Goal: Information Seeking & Learning: Learn about a topic

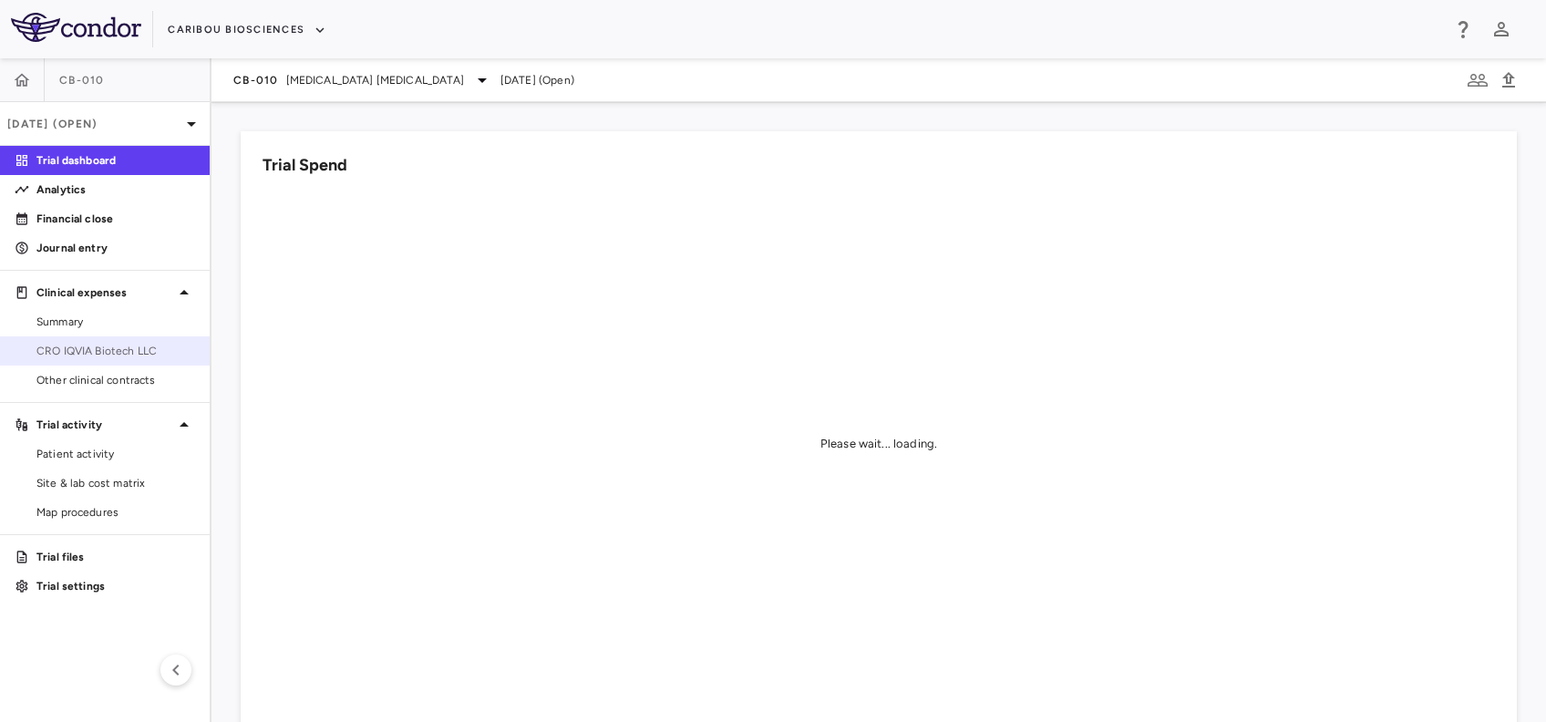
click at [131, 356] on span "CRO IQVIA Biotech LLC" at bounding box center [115, 351] width 159 height 16
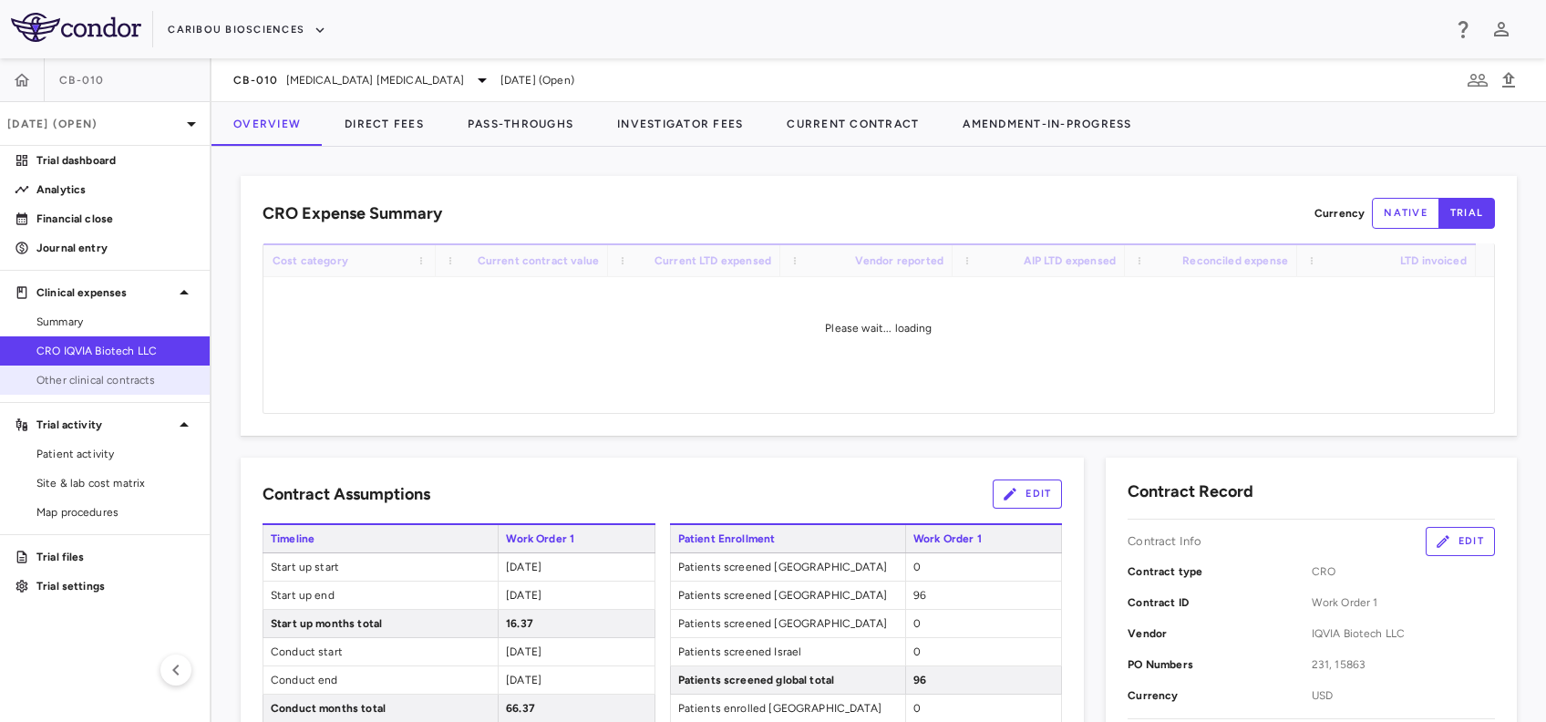
click at [77, 382] on span "Other clinical contracts" at bounding box center [115, 380] width 159 height 16
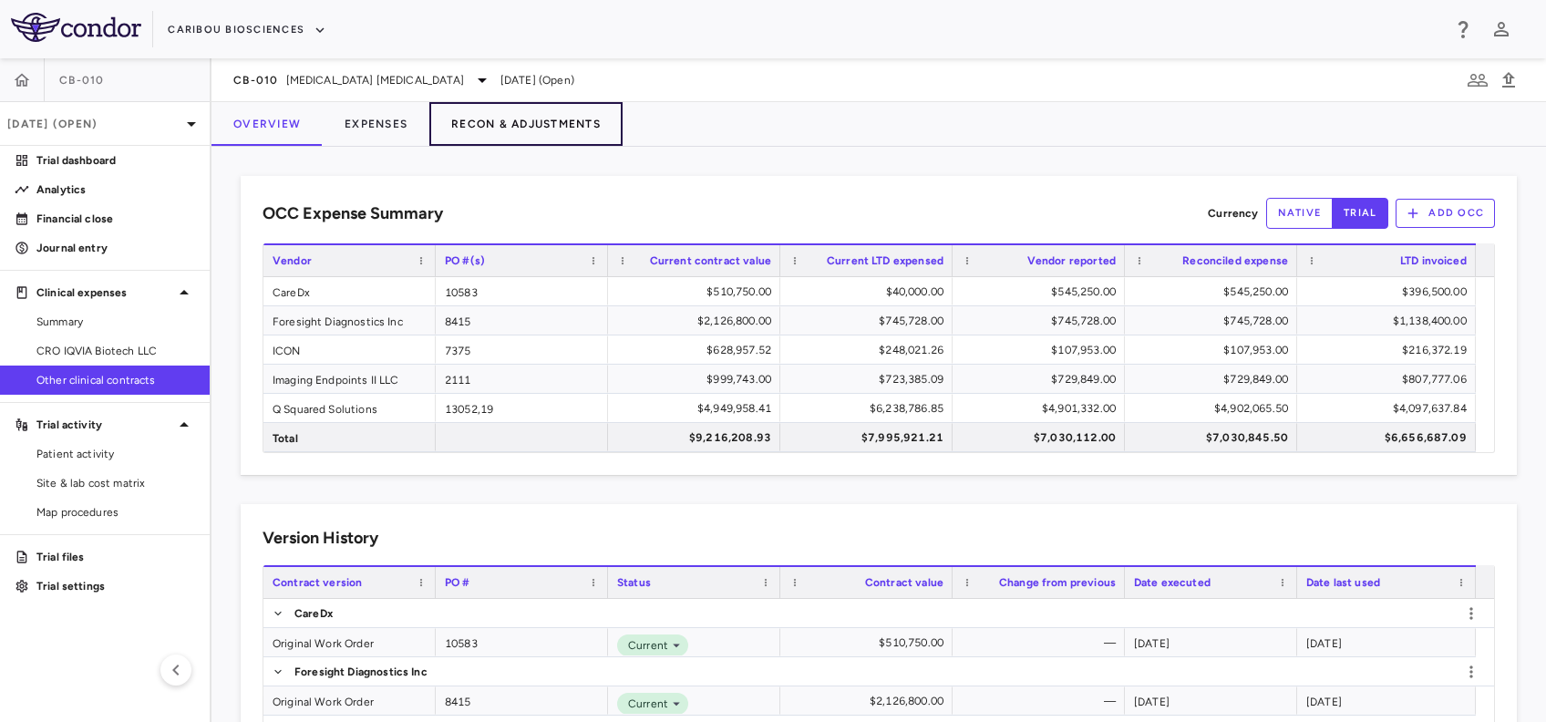
click at [532, 120] on button "Recon & Adjustments" at bounding box center [525, 124] width 193 height 44
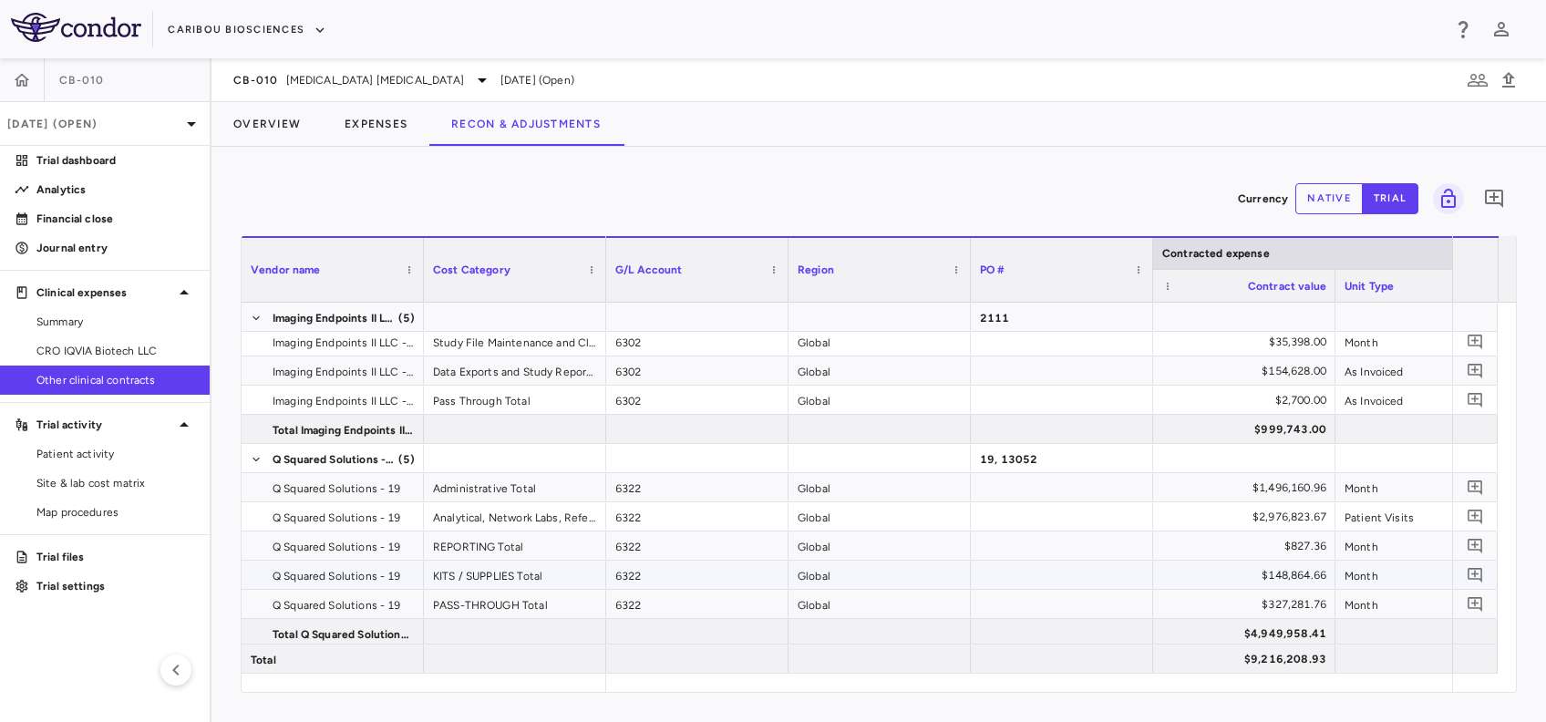
scroll to position [853, 0]
click at [1324, 197] on button "native" at bounding box center [1328, 198] width 67 height 31
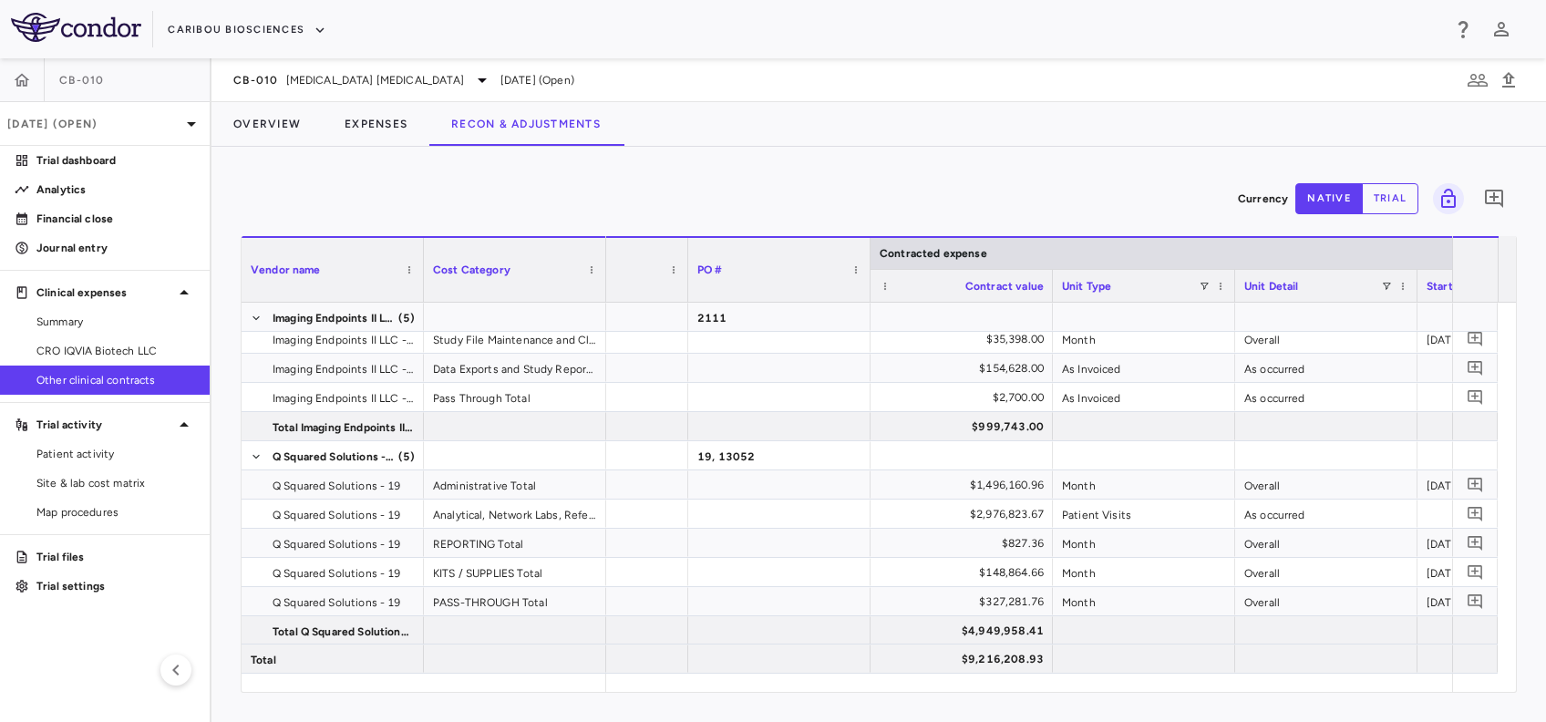
scroll to position [0, 438]
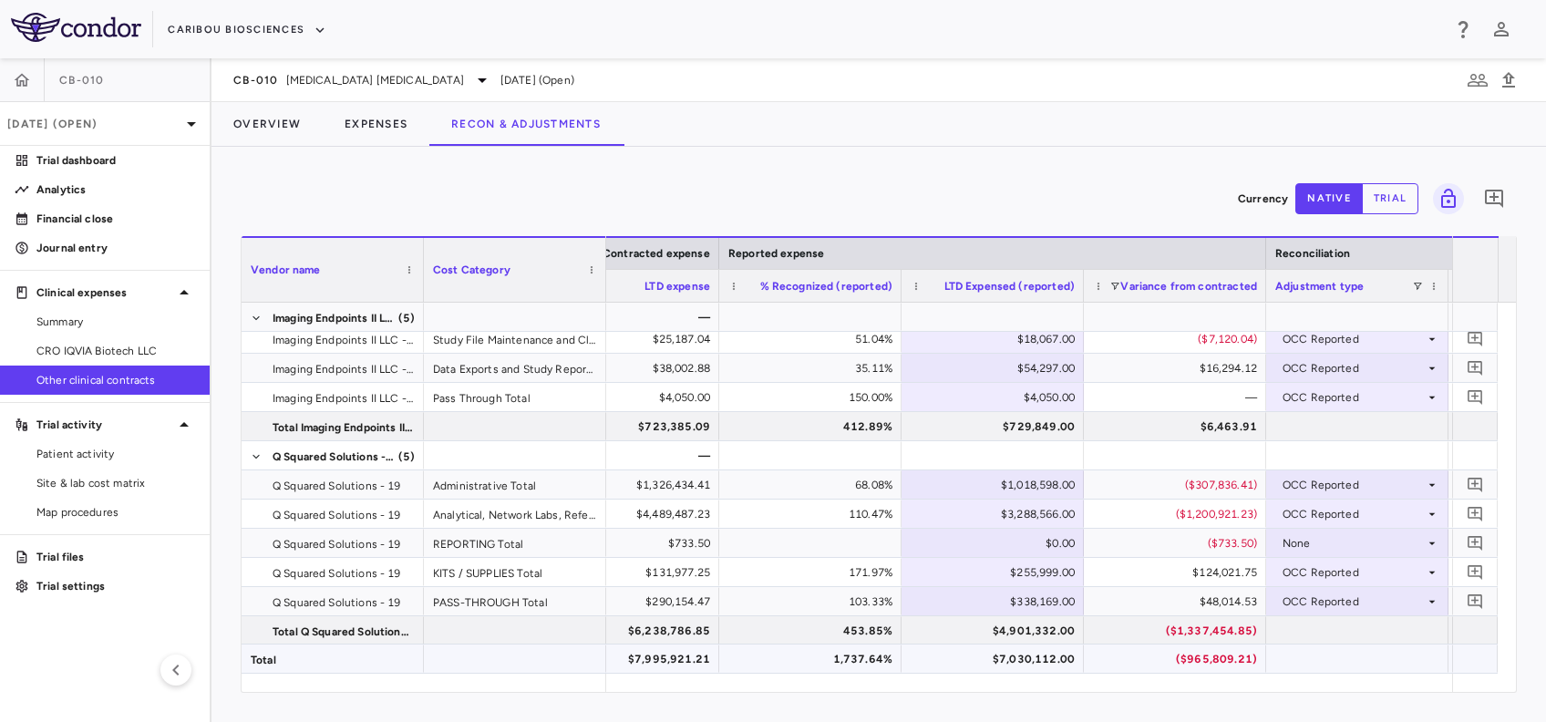
type button "native"
click at [843, 495] on div "68.08%" at bounding box center [814, 484] width 157 height 29
click at [985, 568] on div "$255,999.00" at bounding box center [996, 572] width 157 height 29
click at [831, 571] on div "171.97%" at bounding box center [814, 572] width 157 height 29
drag, startPoint x: 264, startPoint y: 119, endPoint x: 36, endPoint y: 39, distance: 241.6
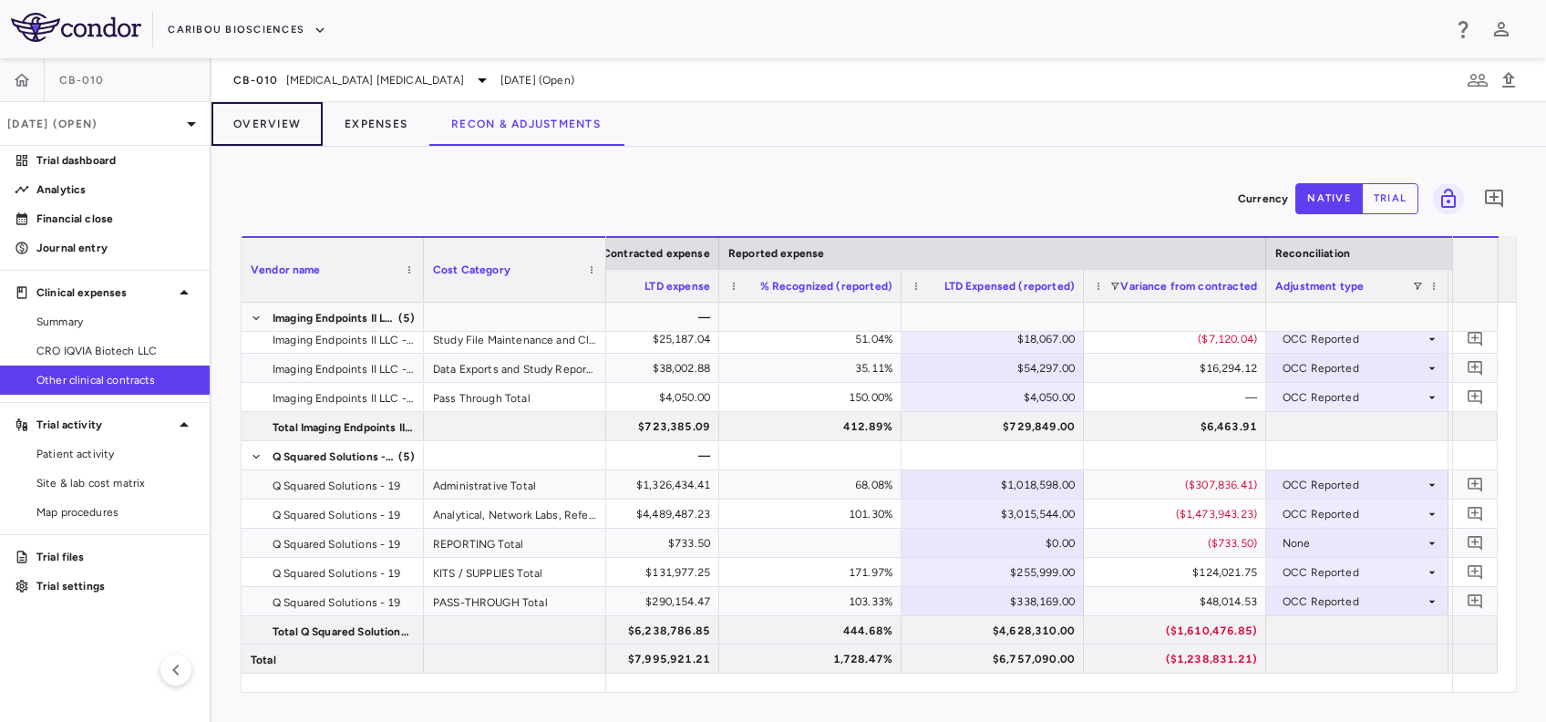
click at [264, 119] on button "Overview" at bounding box center [266, 124] width 111 height 44
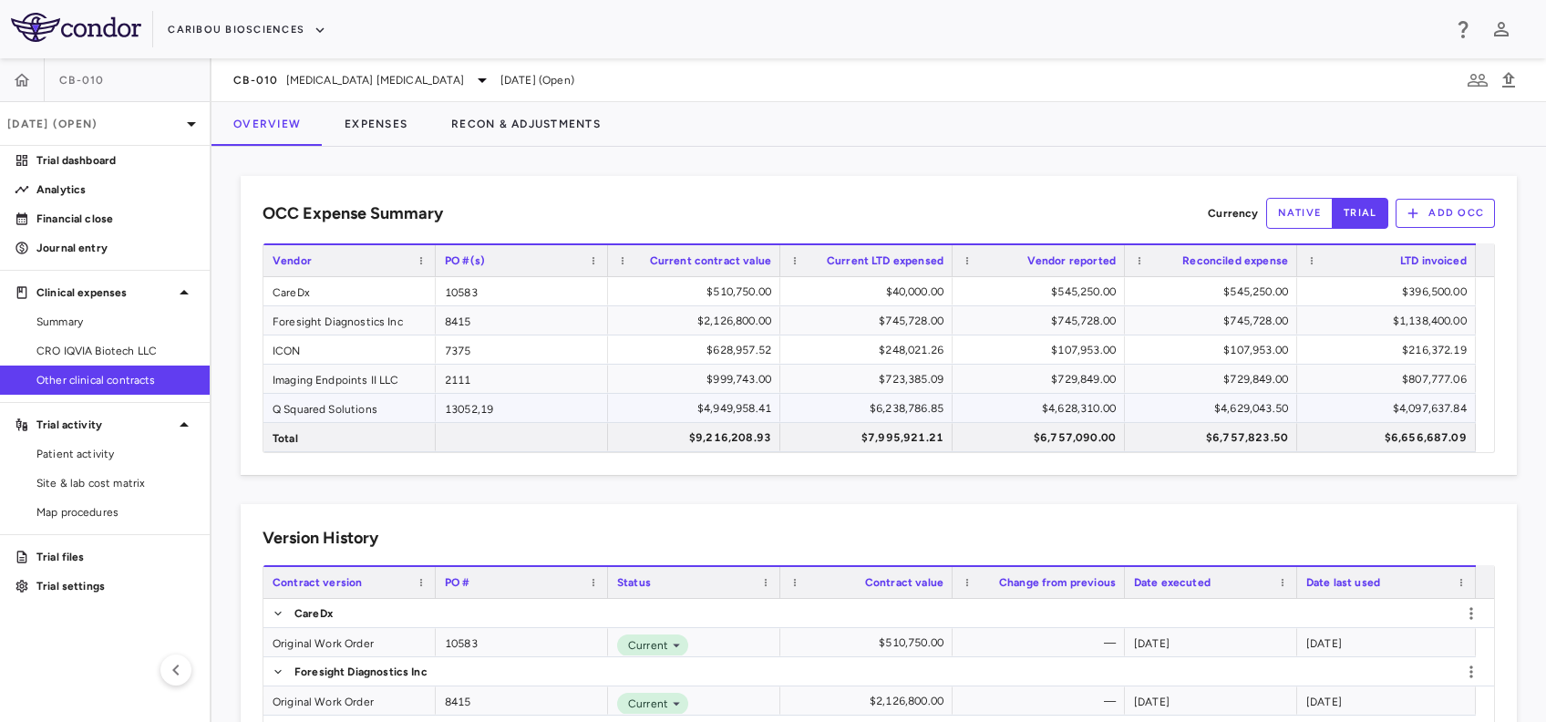
click at [686, 397] on div "$4,949,958.41" at bounding box center [697, 408] width 147 height 29
click at [861, 407] on div "$6,238,786.85" at bounding box center [870, 408] width 147 height 29
click at [1021, 394] on div "$4,628,310.00" at bounding box center [1039, 408] width 172 height 28
click at [1165, 406] on div "$4,629,043.50" at bounding box center [1214, 408] width 147 height 29
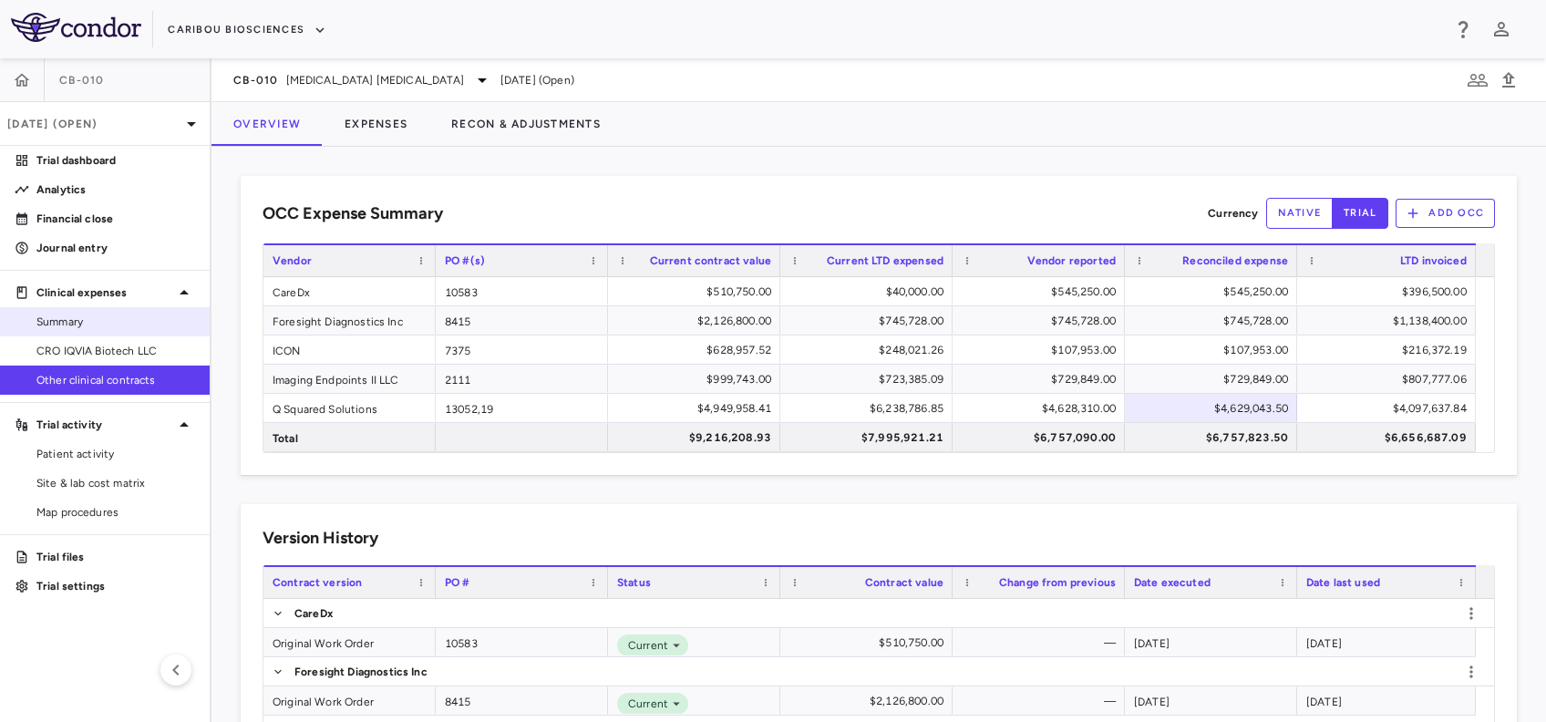
click at [130, 326] on span "Summary" at bounding box center [115, 322] width 159 height 16
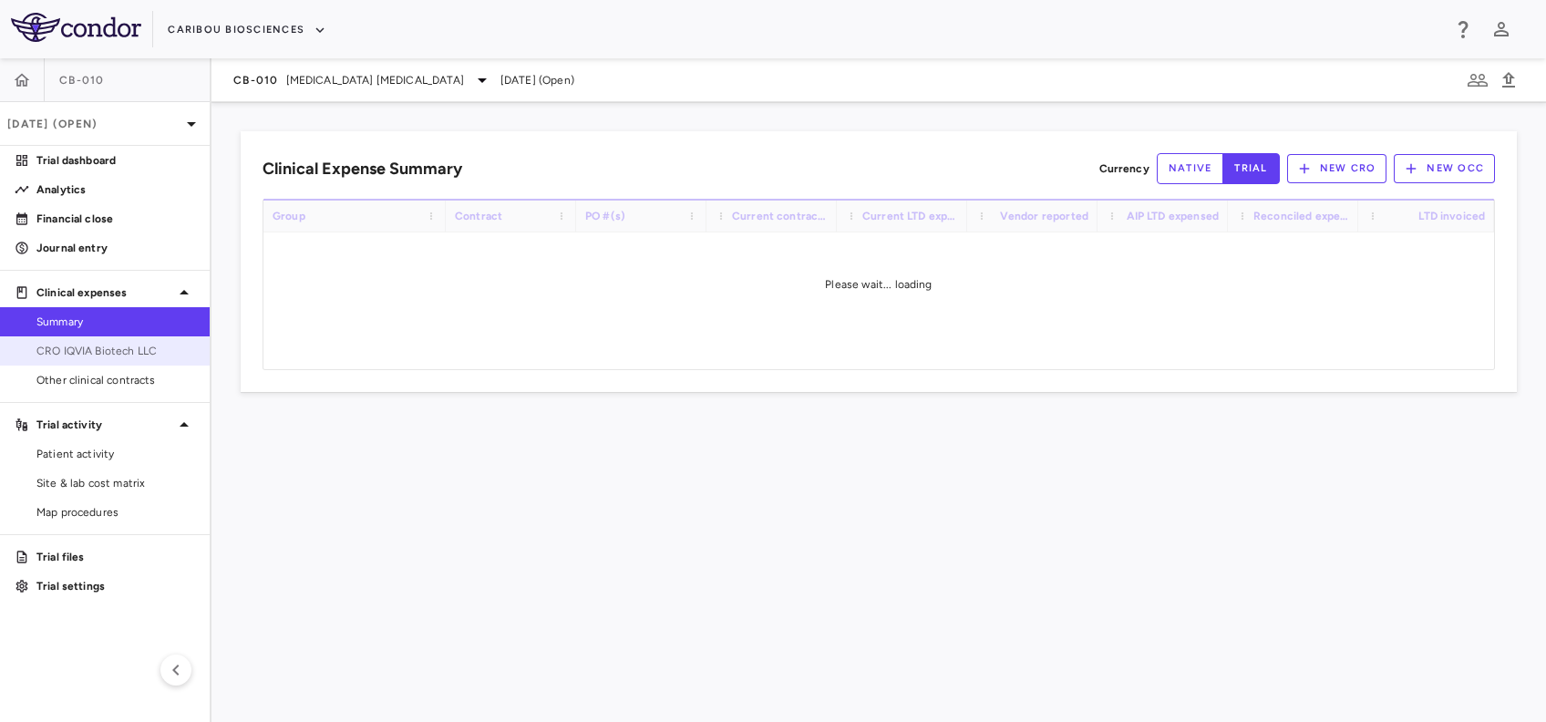
click at [130, 345] on span "CRO IQVIA Biotech LLC" at bounding box center [115, 351] width 159 height 16
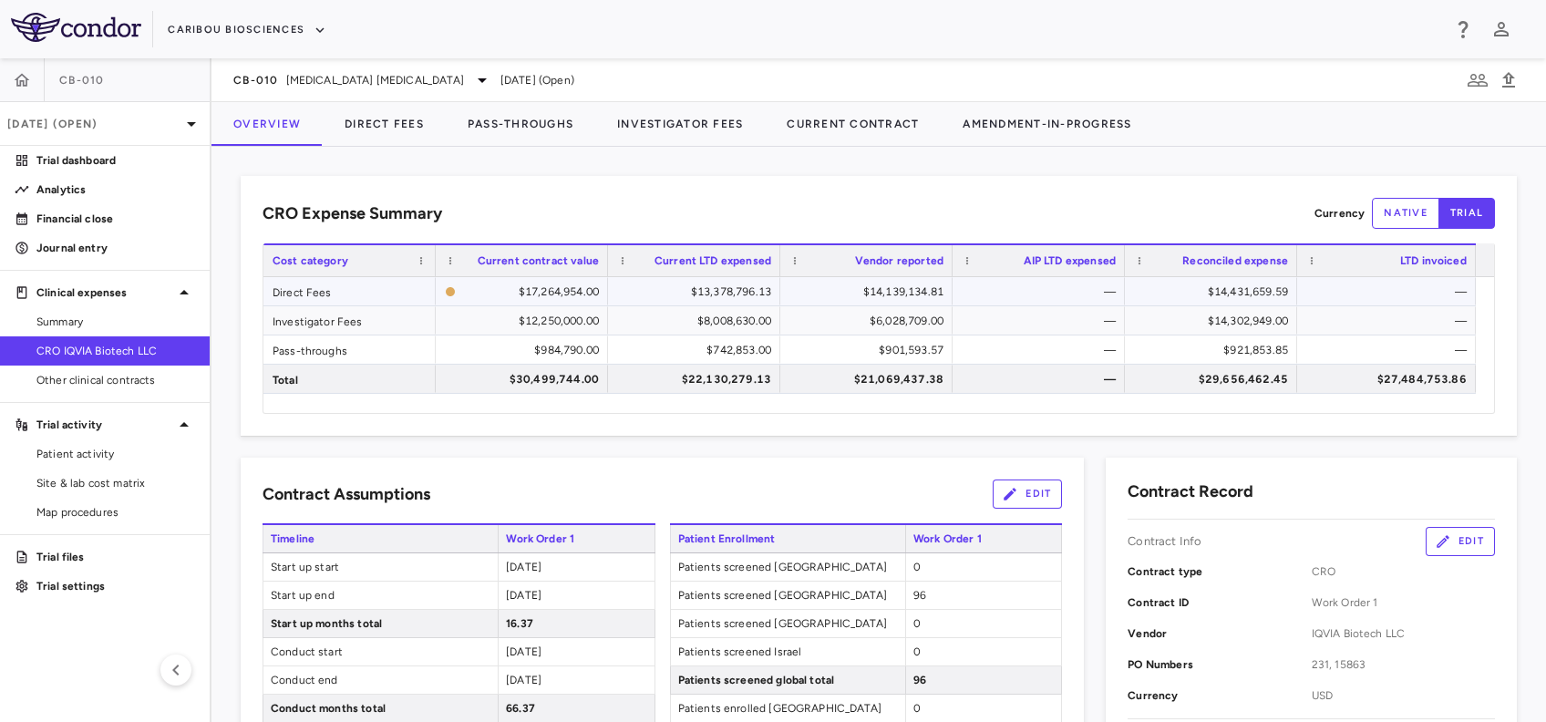
click at [1231, 294] on div "$14,431,659.59" at bounding box center [1214, 291] width 147 height 29
click at [897, 294] on div "$14,139,134.81" at bounding box center [870, 291] width 147 height 29
click at [119, 250] on p "Journal entry" at bounding box center [115, 248] width 159 height 16
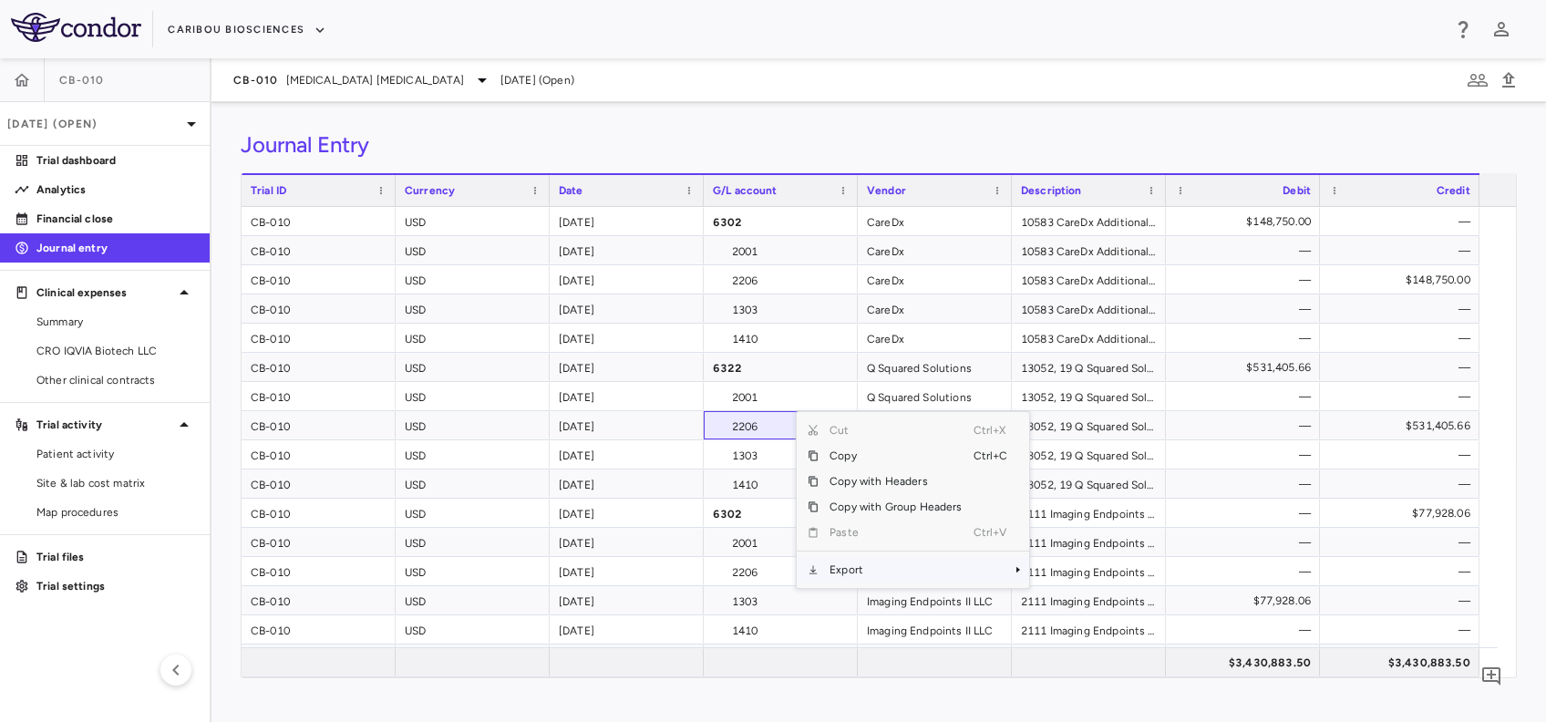
click at [868, 562] on span "Export" at bounding box center [896, 570] width 154 height 26
click at [985, 576] on span "Context Menu" at bounding box center [994, 570] width 40 height 26
click at [1219, 283] on div "—" at bounding box center [1246, 279] width 129 height 29
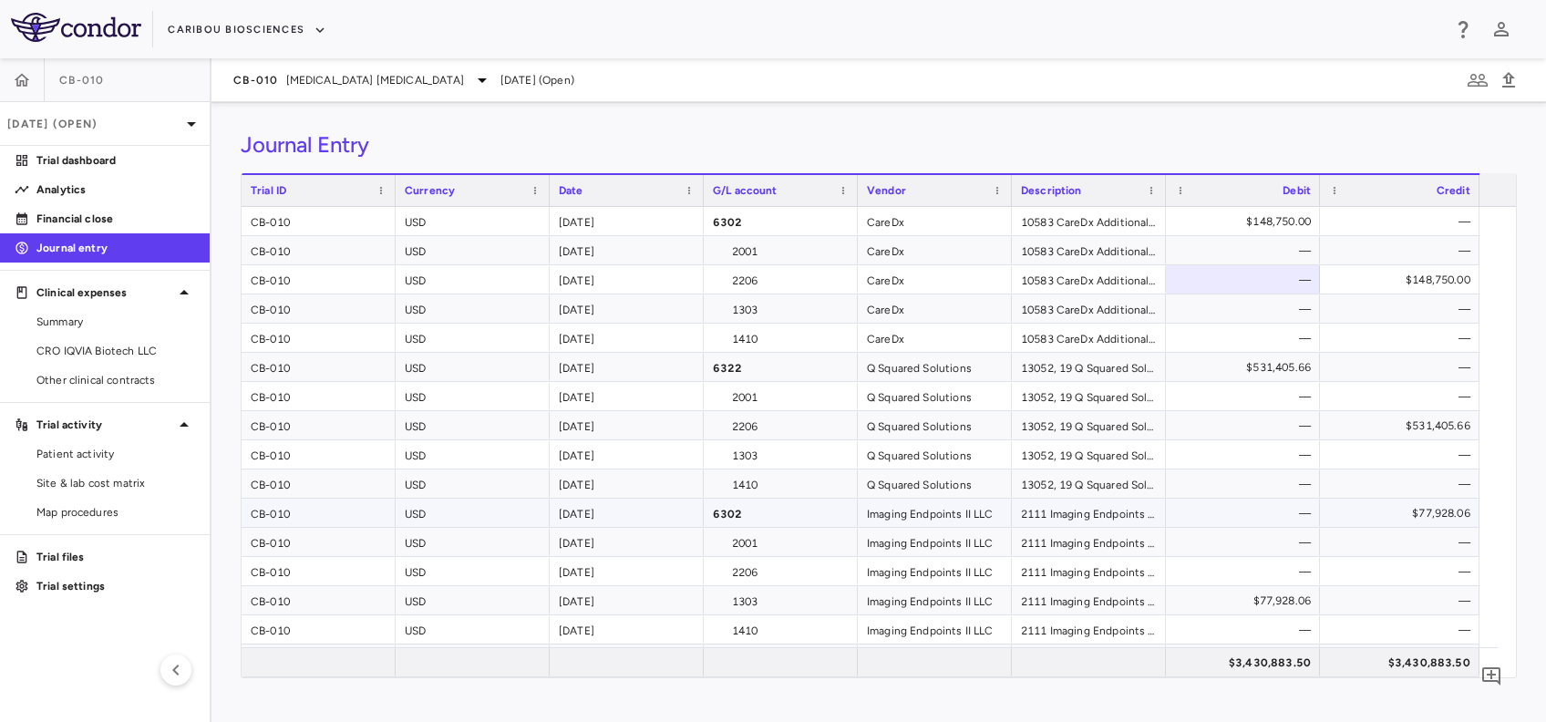
click at [1266, 506] on div "—" at bounding box center [1246, 513] width 129 height 29
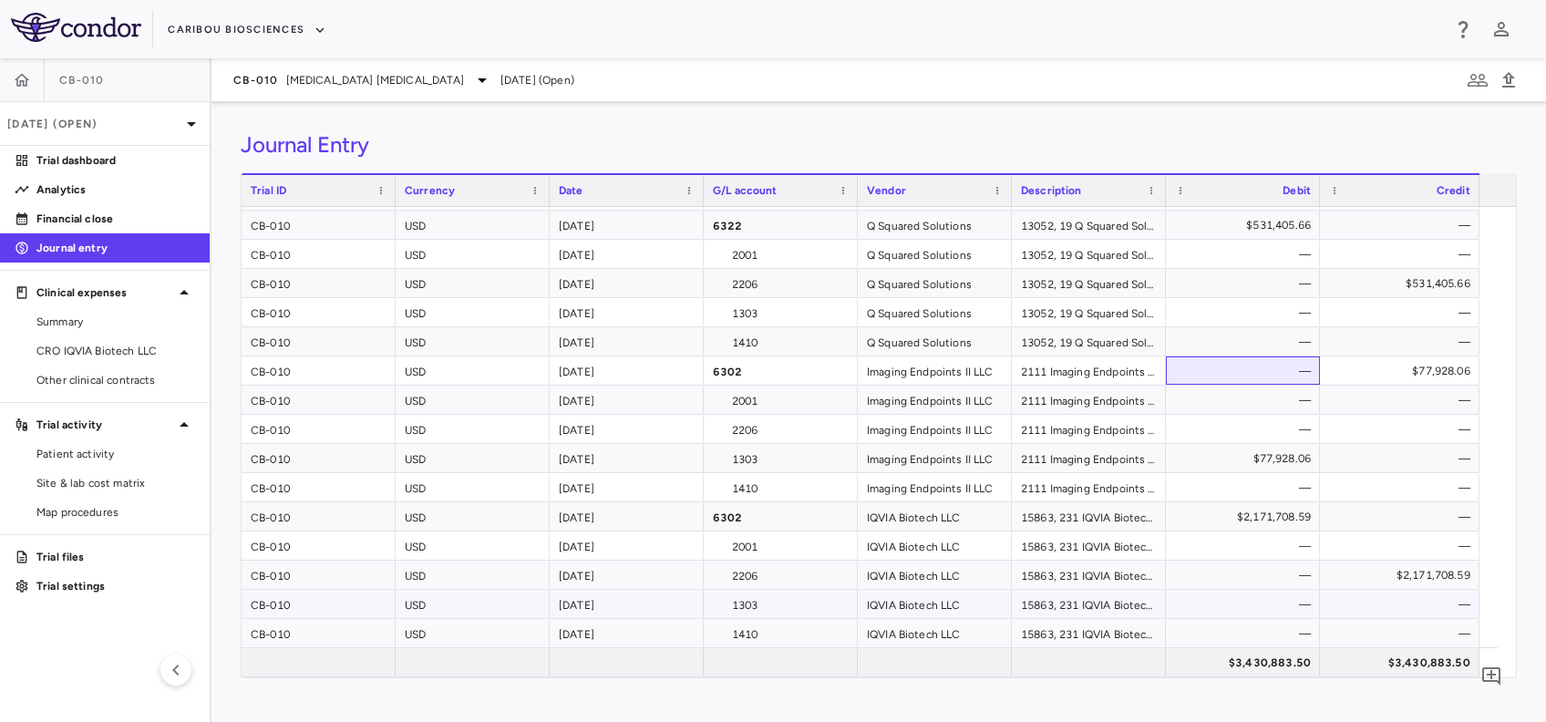
scroll to position [242, 0]
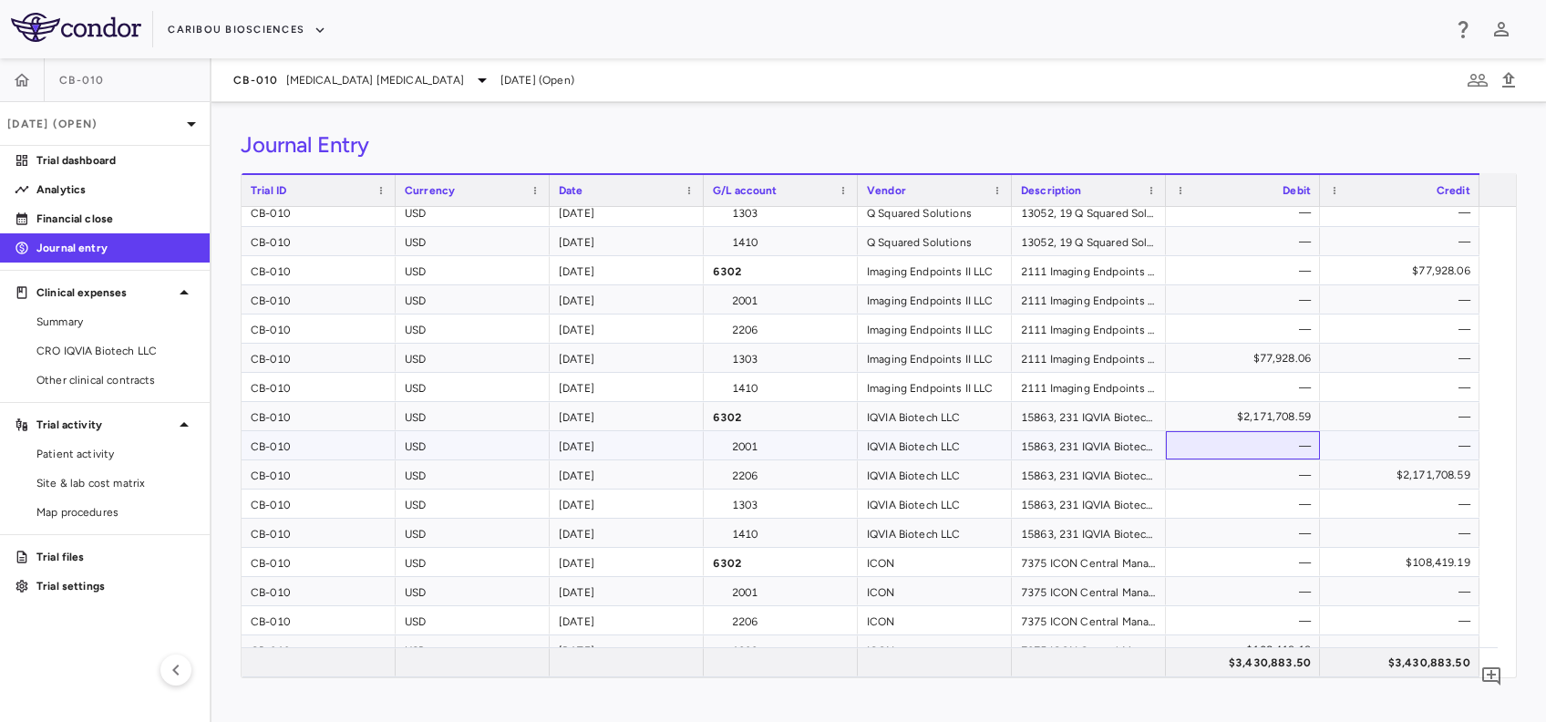
click at [1248, 455] on div "—" at bounding box center [1246, 445] width 129 height 29
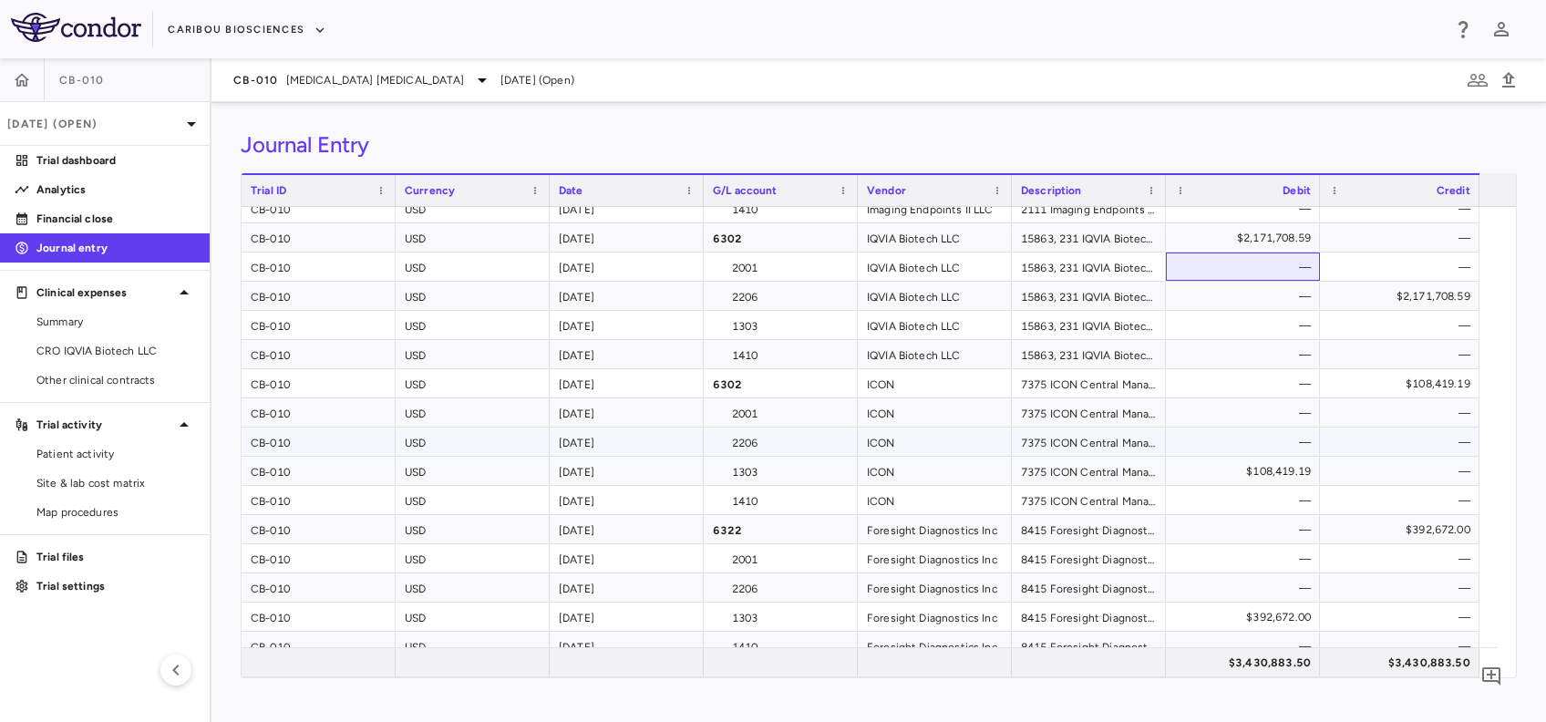
scroll to position [433, 0]
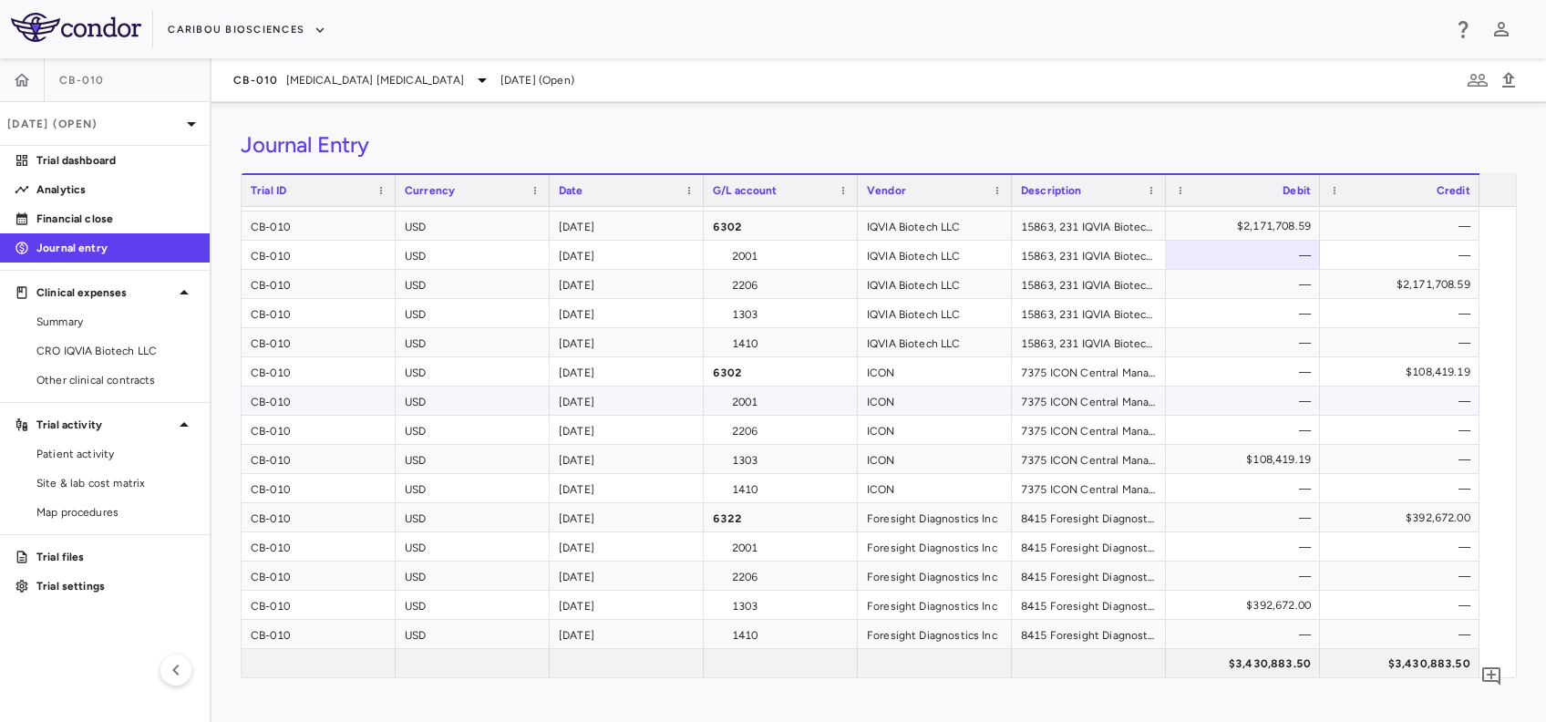
click at [1230, 400] on div "—" at bounding box center [1246, 401] width 129 height 29
click at [1211, 506] on div "—" at bounding box center [1246, 517] width 129 height 29
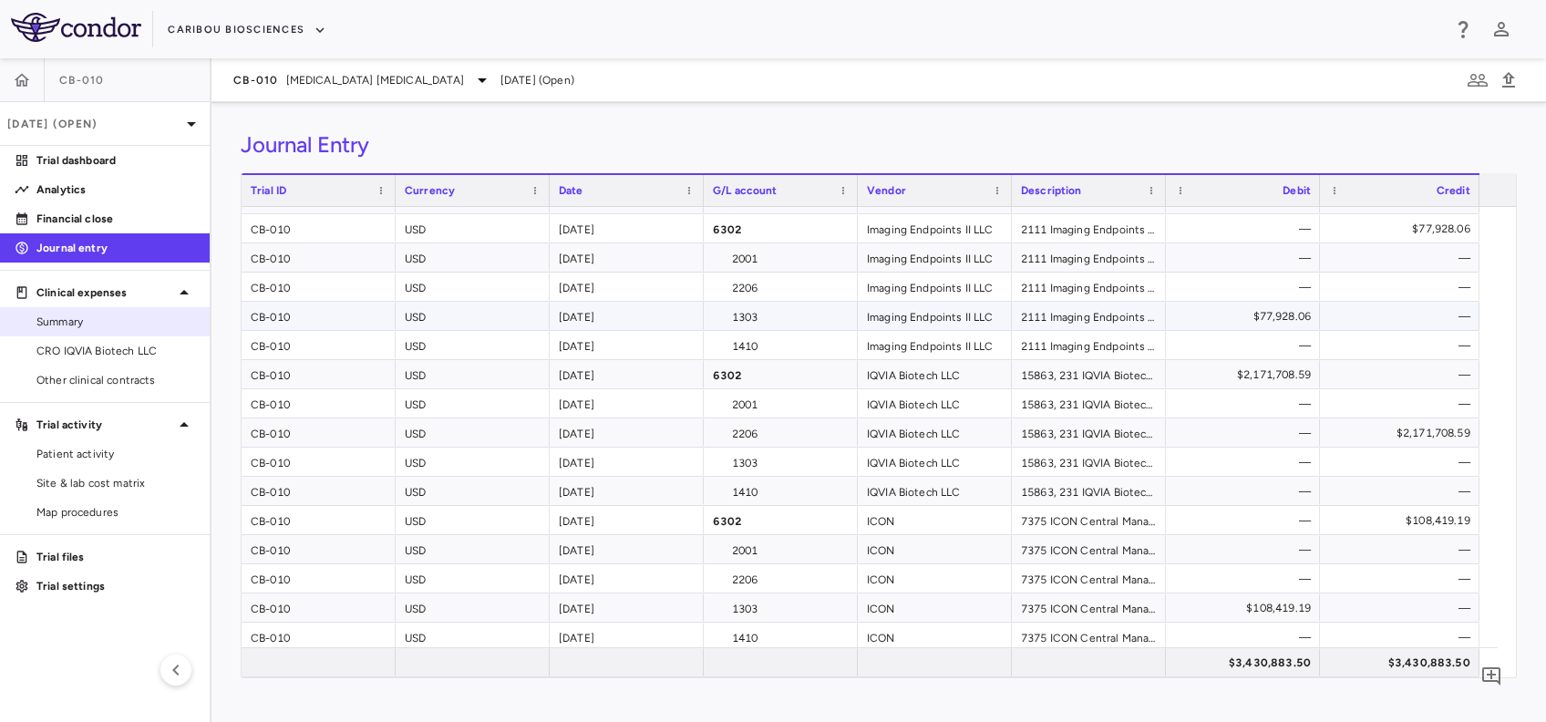
scroll to position [242, 0]
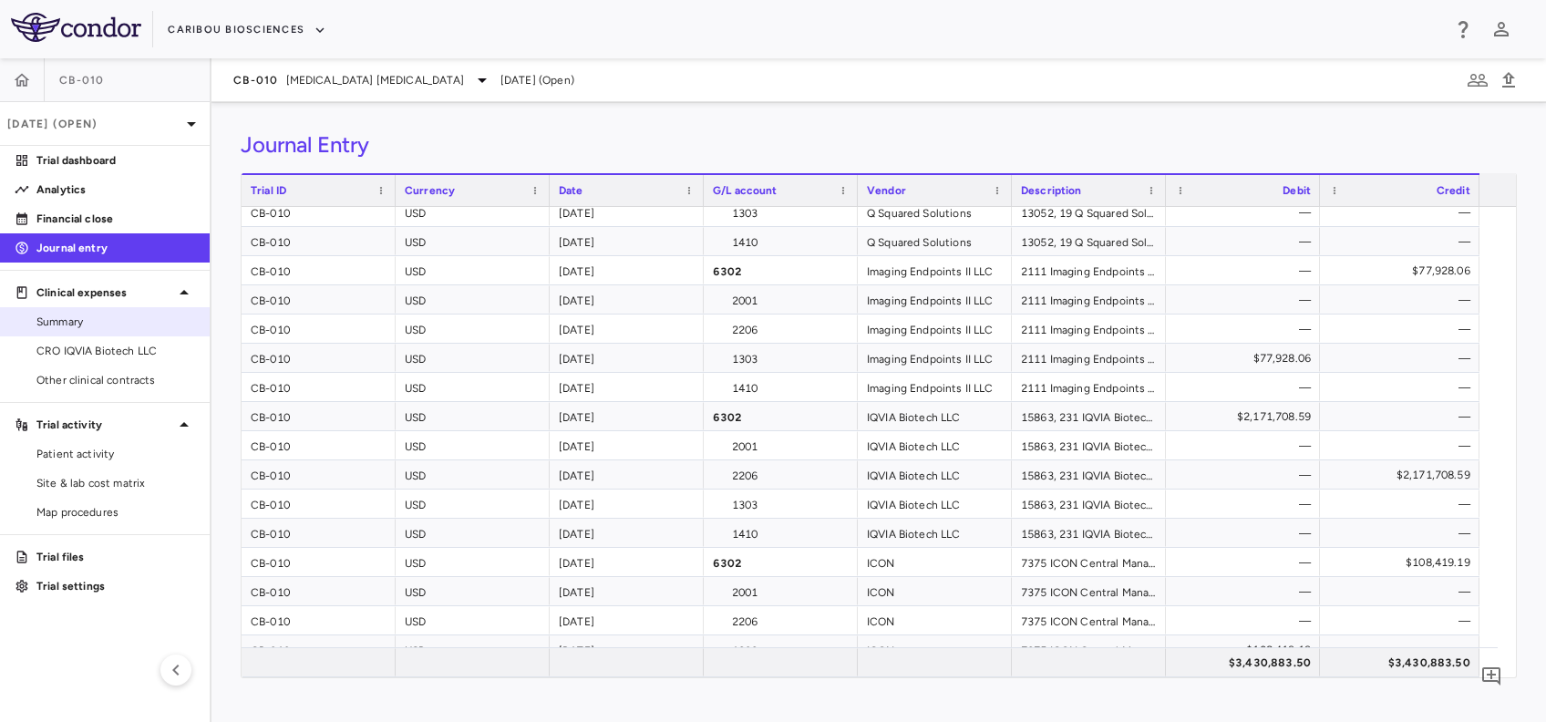
click at [100, 321] on span "Summary" at bounding box center [115, 322] width 159 height 16
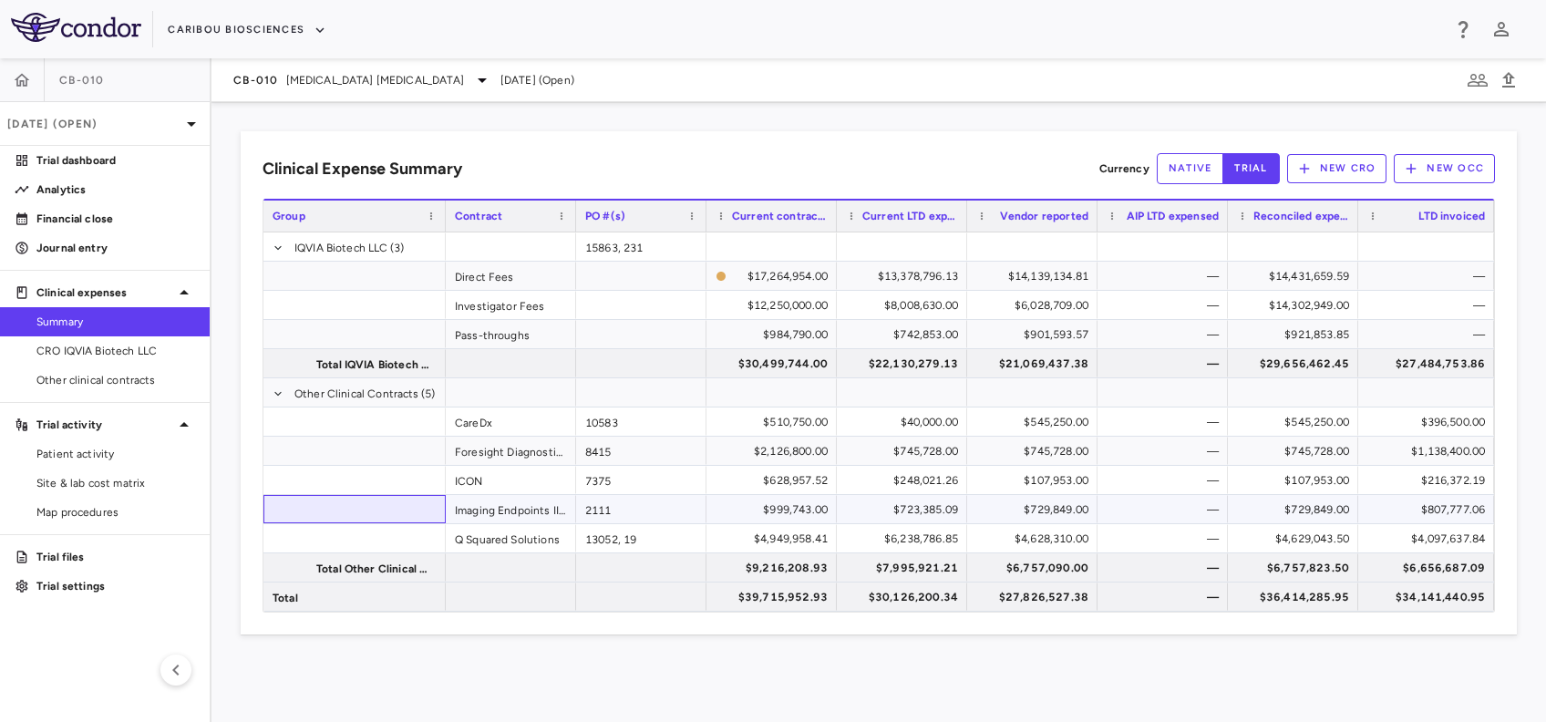
click at [356, 517] on span at bounding box center [365, 510] width 142 height 29
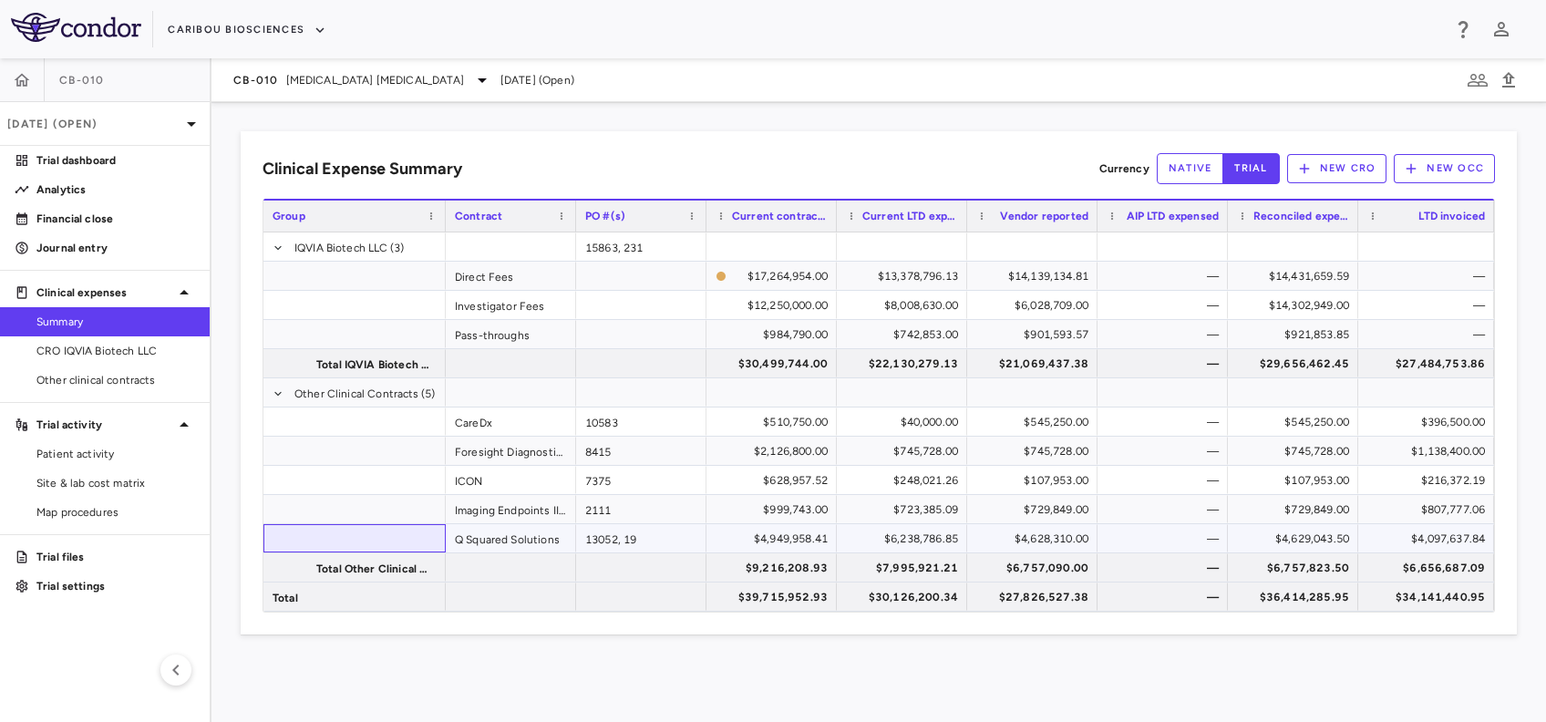
click at [374, 542] on span at bounding box center [365, 539] width 142 height 29
click at [912, 596] on div "$30,126,200.34" at bounding box center [905, 597] width 105 height 29
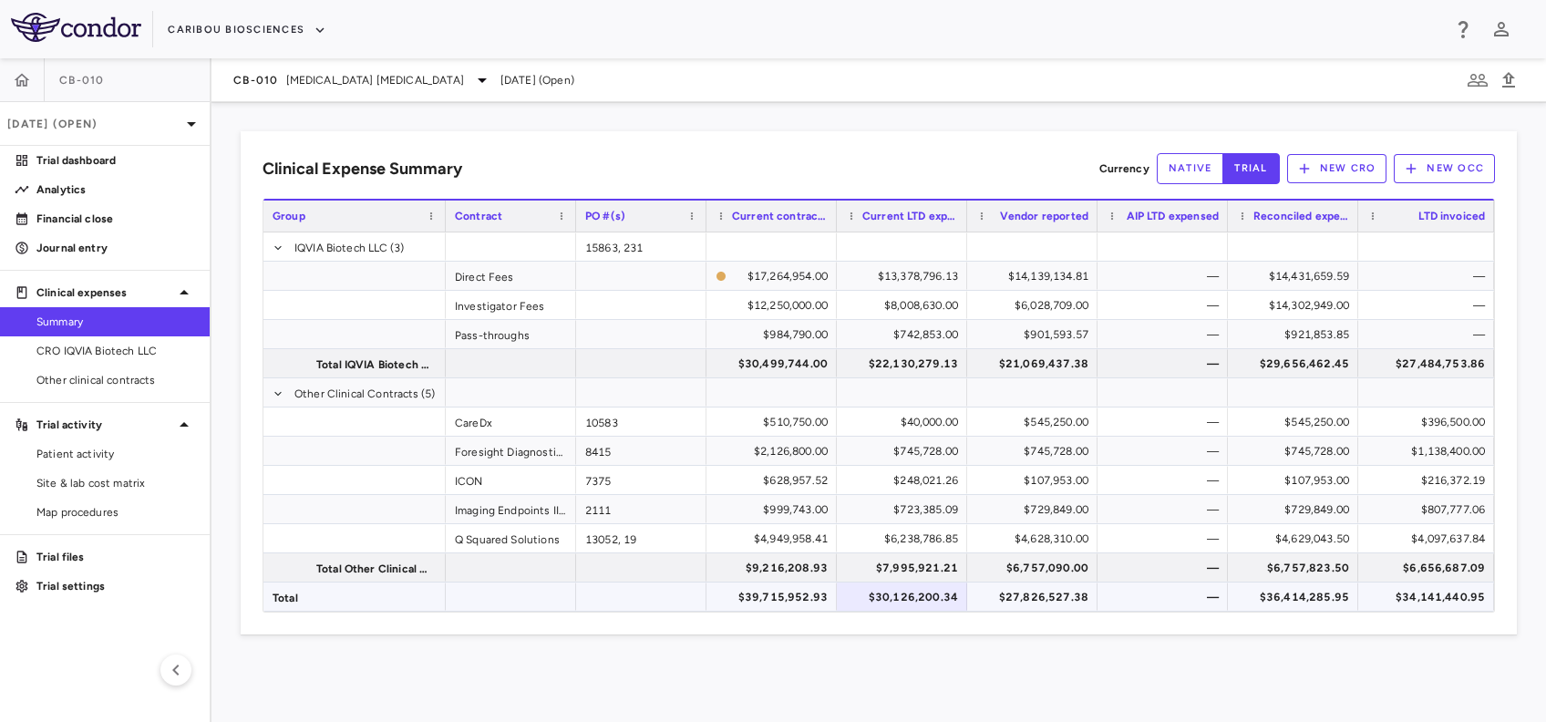
click at [1027, 603] on div "$27,826,527.38" at bounding box center [1036, 597] width 105 height 29
click at [1043, 524] on div "$4,628,310.00" at bounding box center [1032, 538] width 130 height 28
click at [1288, 600] on div "$36,414,285.95" at bounding box center [1296, 597] width 105 height 29
click at [1282, 543] on div "$4,629,043.50" at bounding box center [1296, 538] width 105 height 29
